Goal: Navigation & Orientation: Find specific page/section

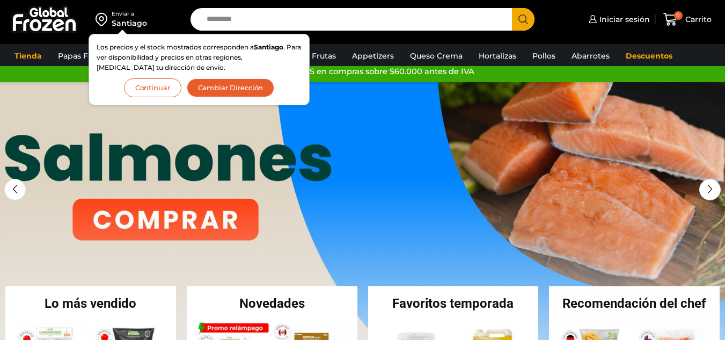
scroll to position [11, 0]
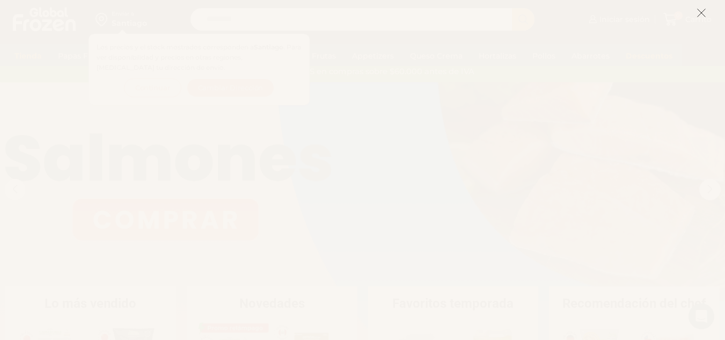
click at [702, 8] on icon at bounding box center [701, 13] width 10 height 10
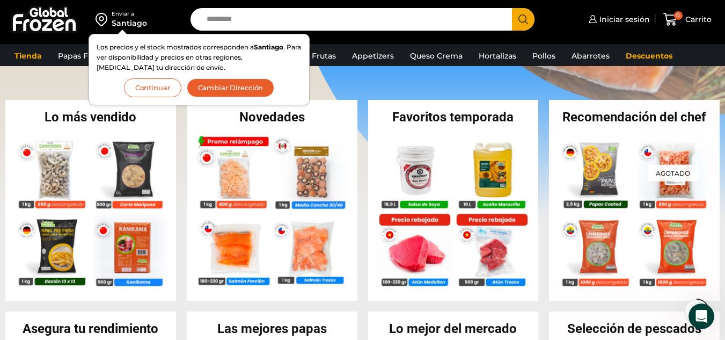
scroll to position [0, 0]
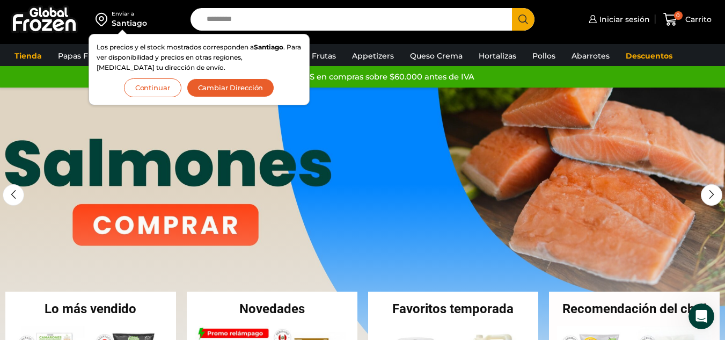
click at [230, 113] on link "1 / 3" at bounding box center [362, 248] width 725 height 322
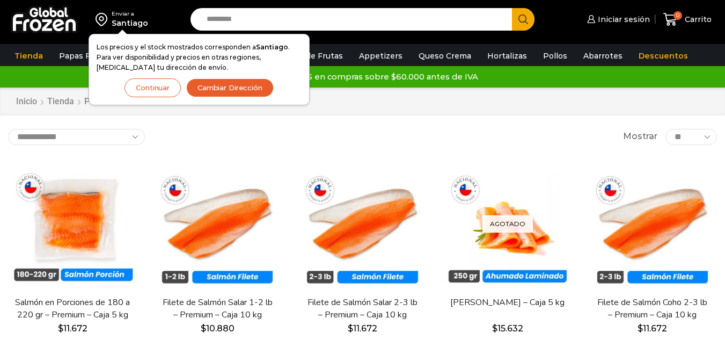
click at [371, 137] on div "**********" at bounding box center [362, 137] width 709 height 16
click at [282, 31] on div "Enviar a Santiago Los precios y el stock mostrados corresponden a Santiago . Pa…" at bounding box center [362, 19] width 719 height 39
click at [269, 11] on input "Search input" at bounding box center [353, 19] width 305 height 23
